Goal: Task Accomplishment & Management: Use online tool/utility

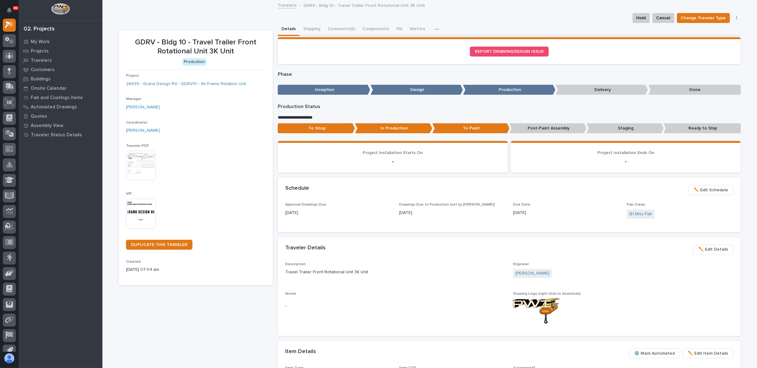
click at [233, 330] on div "GDRV - Bldg 10 - Travel Trailer Front Rotational Unit 3K Unit Production Projec…" at bounding box center [196, 296] width 154 height 533
click at [203, 331] on div "GDRV - Bldg 10 - Travel Trailer Front Rotational Unit 3K Unit Production Projec…" at bounding box center [196, 296] width 154 height 533
click at [155, 327] on div "GDRV - Bldg 10 - Travel Trailer Front Rotational Unit 3K Unit Production Projec…" at bounding box center [196, 296] width 154 height 533
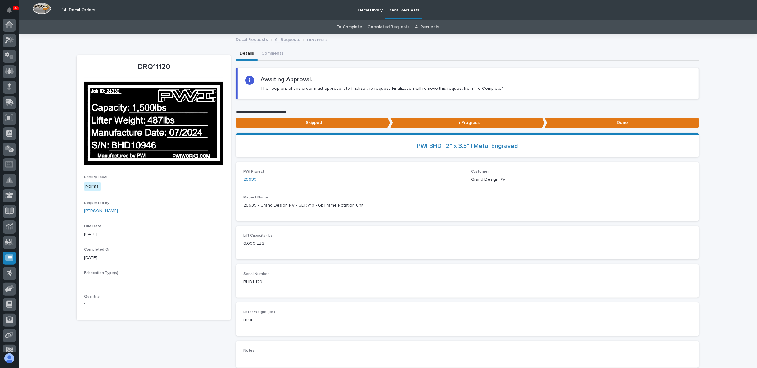
scroll to position [39, 0]
click at [447, 121] on p "In Progress" at bounding box center [467, 123] width 154 height 10
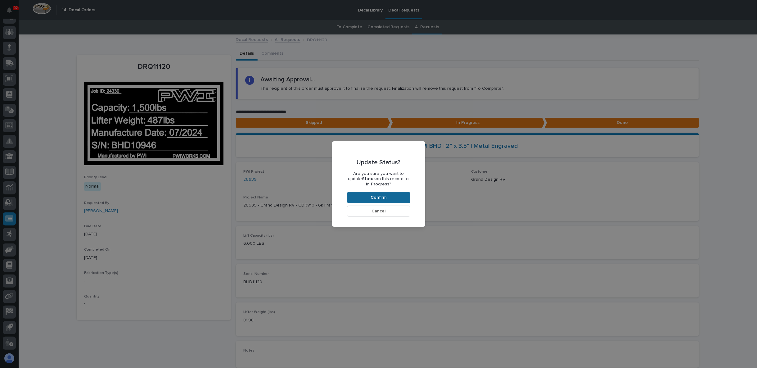
click at [401, 199] on button "Confirm" at bounding box center [378, 197] width 63 height 11
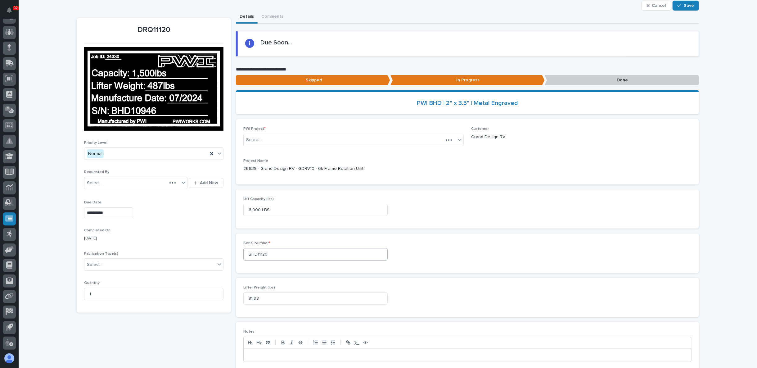
scroll to position [76, 0]
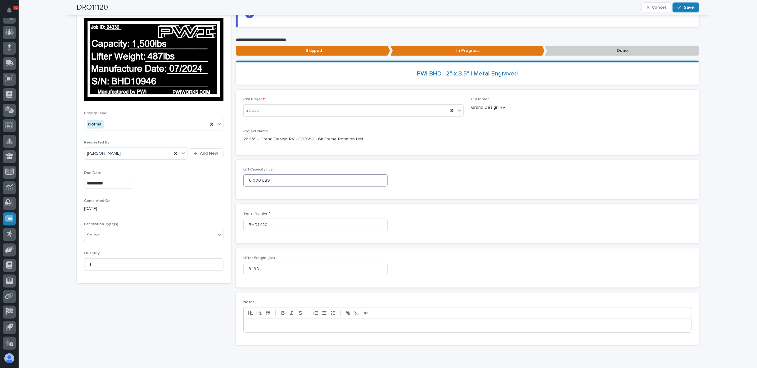
click at [249, 179] on input "6,000 LBS" at bounding box center [315, 180] width 144 height 12
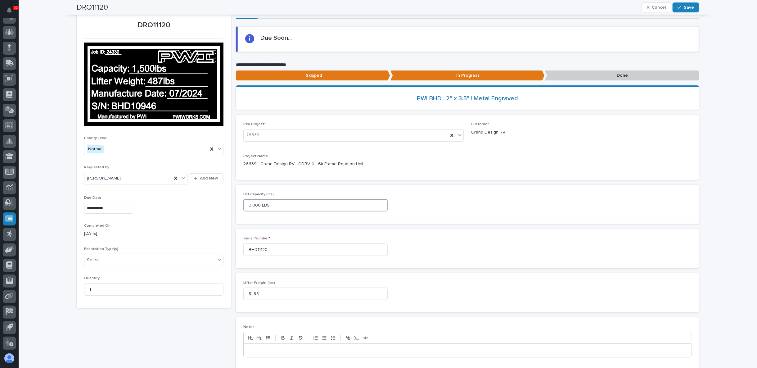
scroll to position [42, 0]
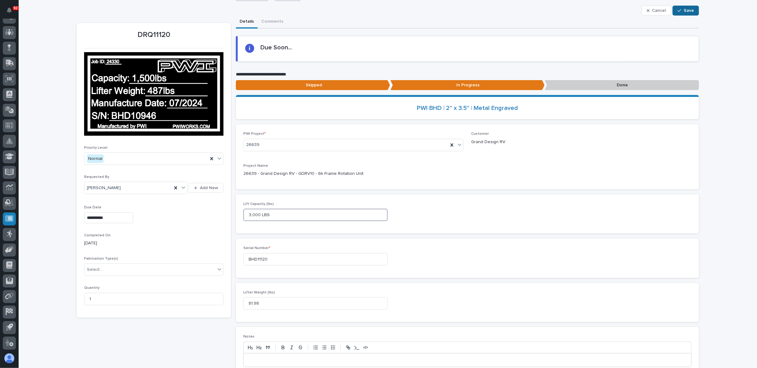
type input "3,000 LBS"
click at [684, 9] on span "Save" at bounding box center [689, 11] width 10 height 6
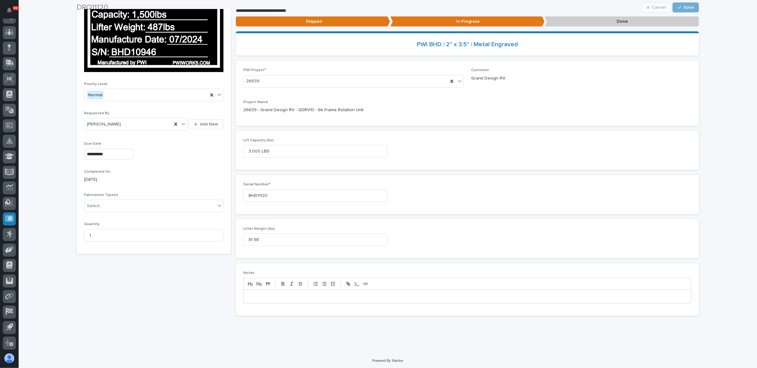
scroll to position [106, 0]
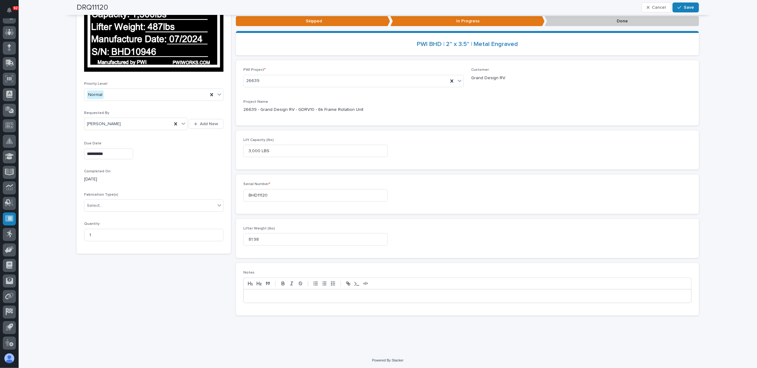
click at [255, 293] on p at bounding box center [467, 296] width 438 height 6
click at [684, 5] on span "Save" at bounding box center [689, 8] width 10 height 6
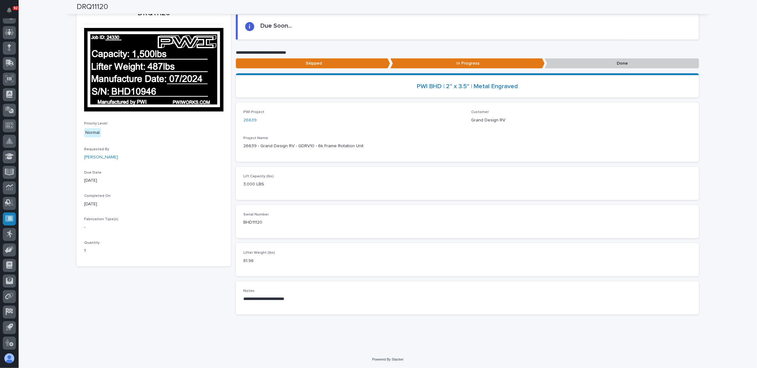
scroll to position [53, 0]
